Goal: Register for event/course

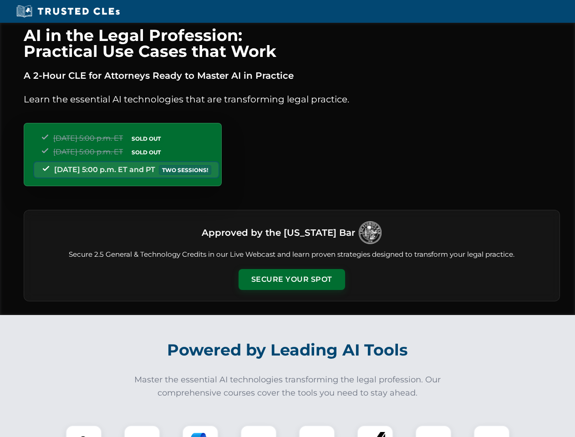
click at [291, 279] on button "Secure Your Spot" at bounding box center [291, 279] width 106 height 21
click at [84, 431] on img at bounding box center [84, 443] width 26 height 26
click at [142, 431] on div at bounding box center [142, 443] width 36 height 36
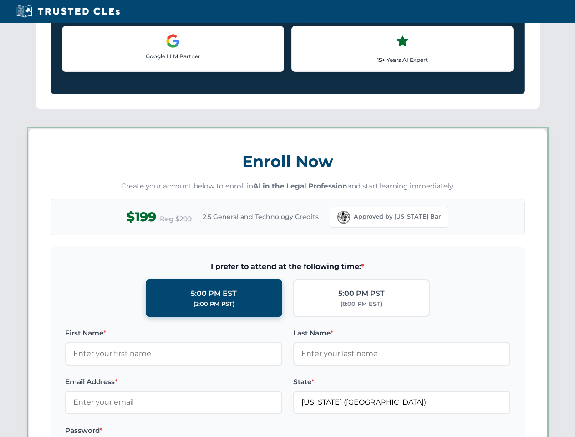
click at [258, 431] on label "Password *" at bounding box center [173, 430] width 217 height 11
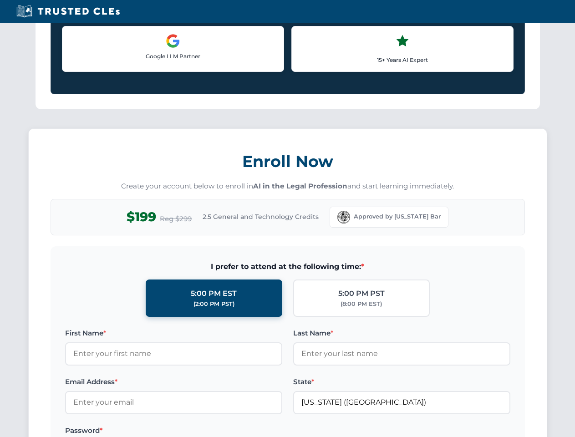
scroll to position [893, 0]
